Goal: Information Seeking & Learning: Learn about a topic

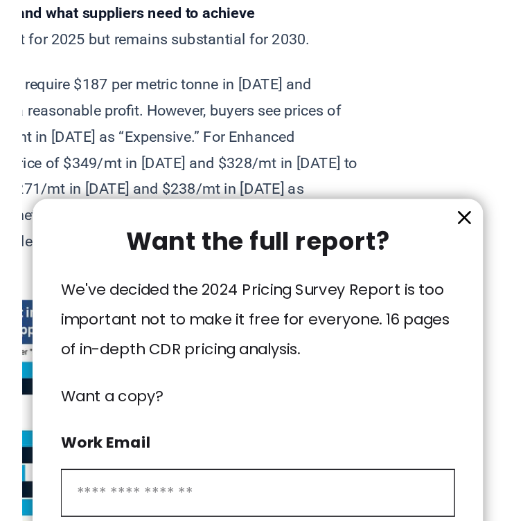
scroll to position [803, 36]
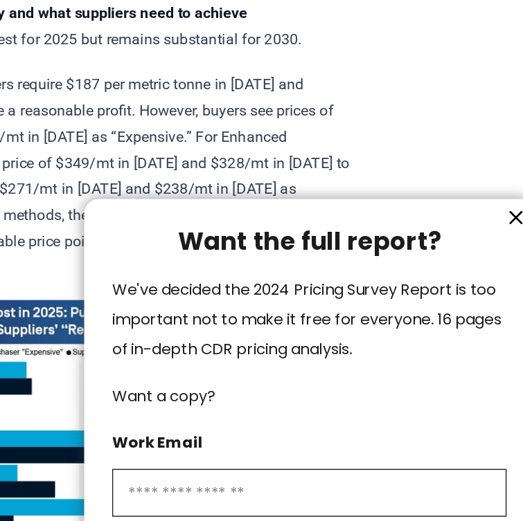
click at [478, 183] on icon "information" at bounding box center [495, 179] width 8 height 8
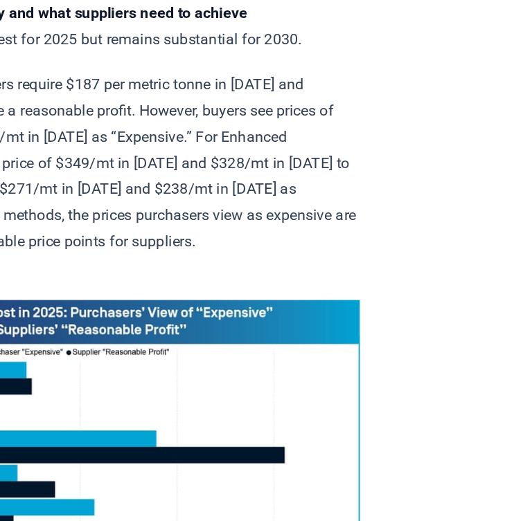
click at [444, 201] on div at bounding box center [261, 260] width 523 height 521
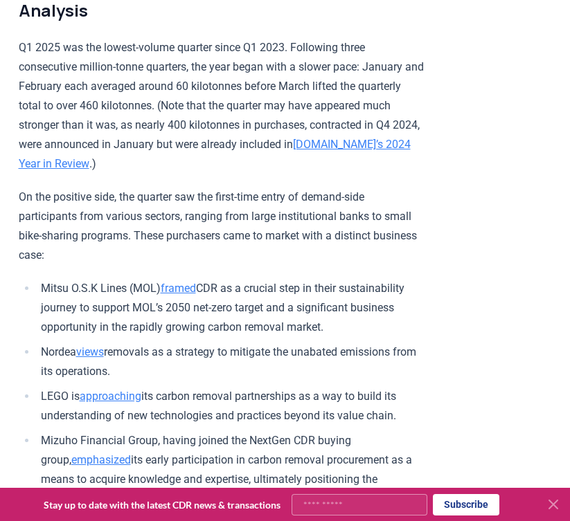
scroll to position [1652, 1]
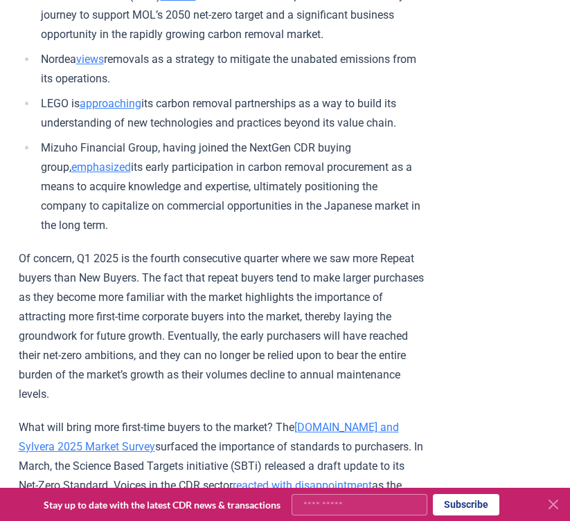
click at [210, 249] on p "Of concern, Q1 2025 is the fourth consecutive quarter where we saw more Repeat …" at bounding box center [221, 326] width 405 height 155
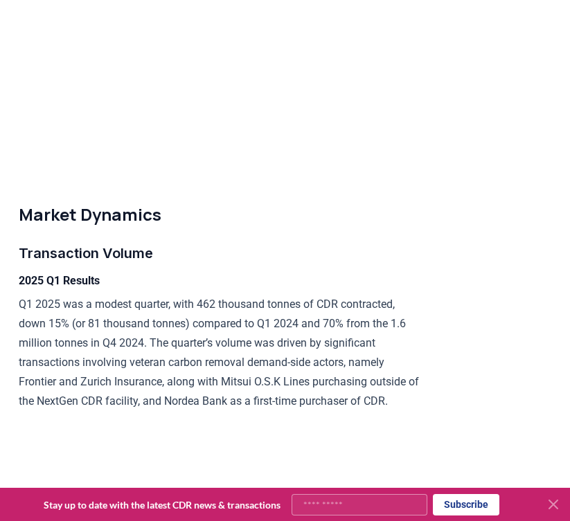
click at [246, 295] on p "Q1 2025 was a modest quarter, with 462 thousand tonnes of CDR contracted, down …" at bounding box center [221, 353] width 405 height 116
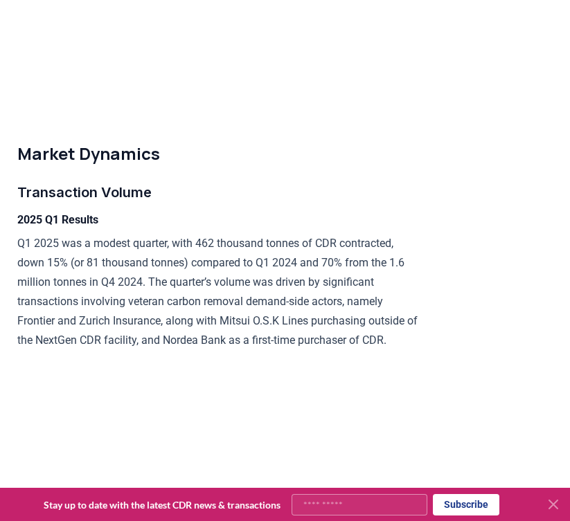
scroll to position [3514, 2]
